Goal: Information Seeking & Learning: Learn about a topic

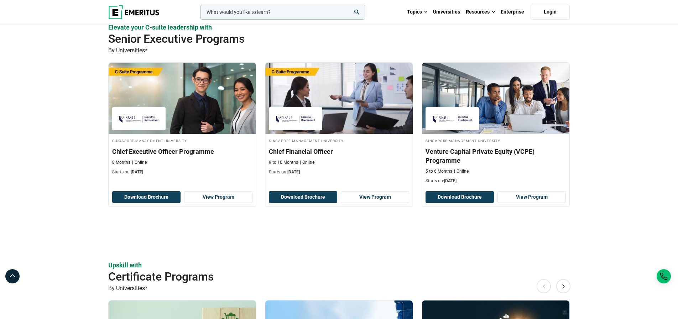
scroll to position [185, 0]
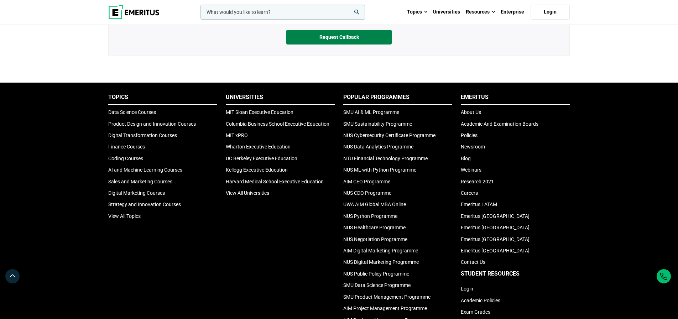
scroll to position [519, 0]
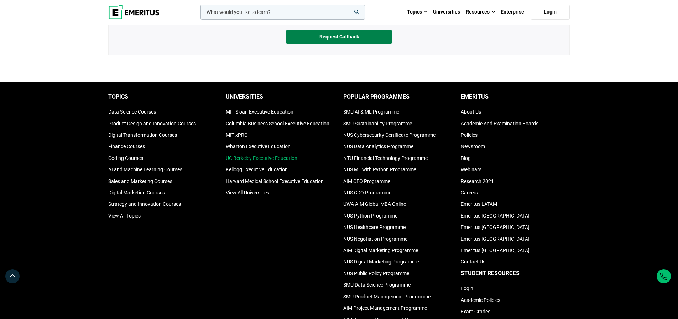
click at [282, 161] on link "UC Berkeley Executive Education" at bounding box center [262, 158] width 72 height 6
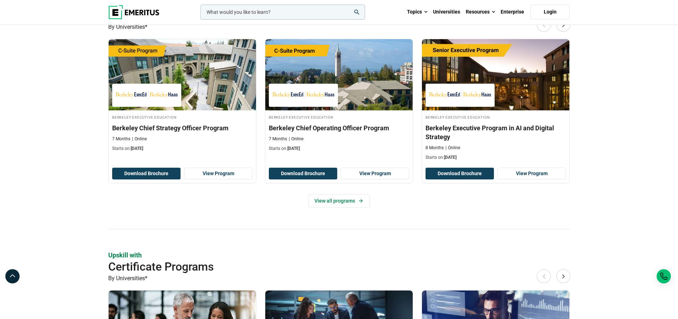
scroll to position [202, 0]
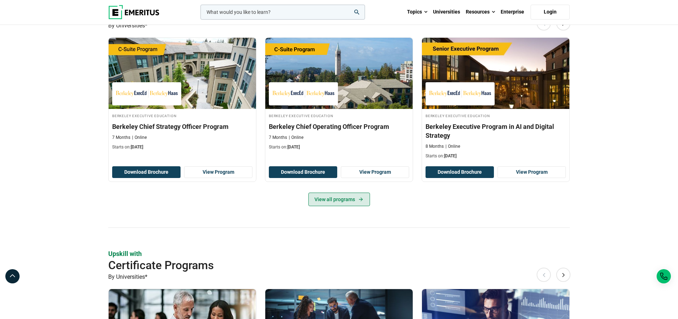
click at [333, 206] on link "View all programs" at bounding box center [339, 200] width 62 height 14
